Goal: Task Accomplishment & Management: Use online tool/utility

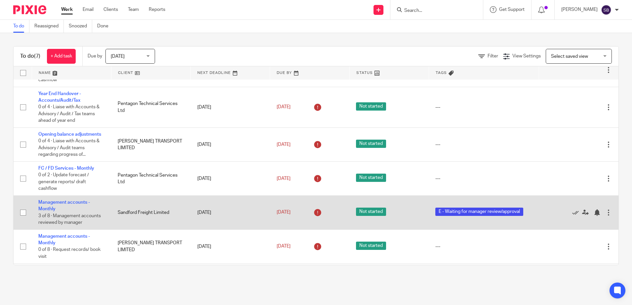
scroll to position [49, 0]
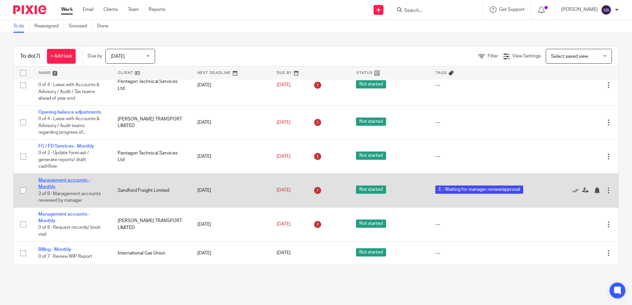
click at [73, 180] on link "Management accounts - Monthly" at bounding box center [64, 183] width 52 height 11
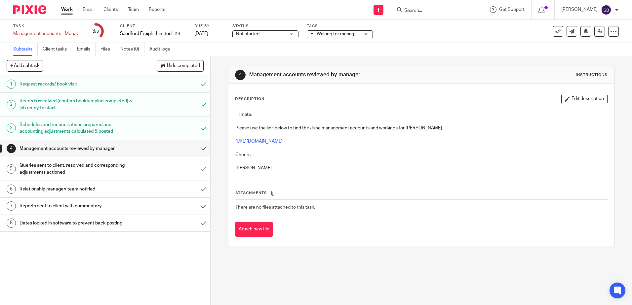
click at [282, 143] on link "https://cloudimanage.com/work/link/f/LLP!10301720" at bounding box center [258, 141] width 47 height 5
